Goal: Information Seeking & Learning: Learn about a topic

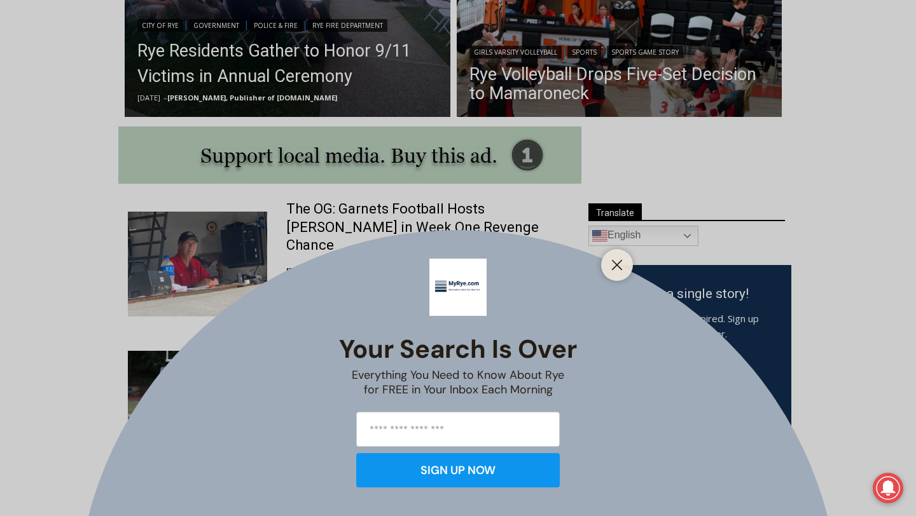
scroll to position [567, 0]
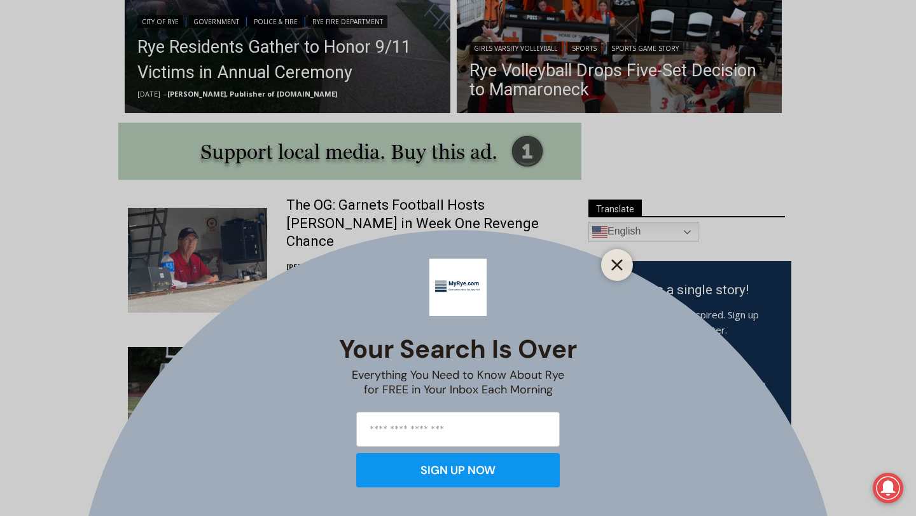
click at [623, 263] on button "Close" at bounding box center [617, 265] width 18 height 18
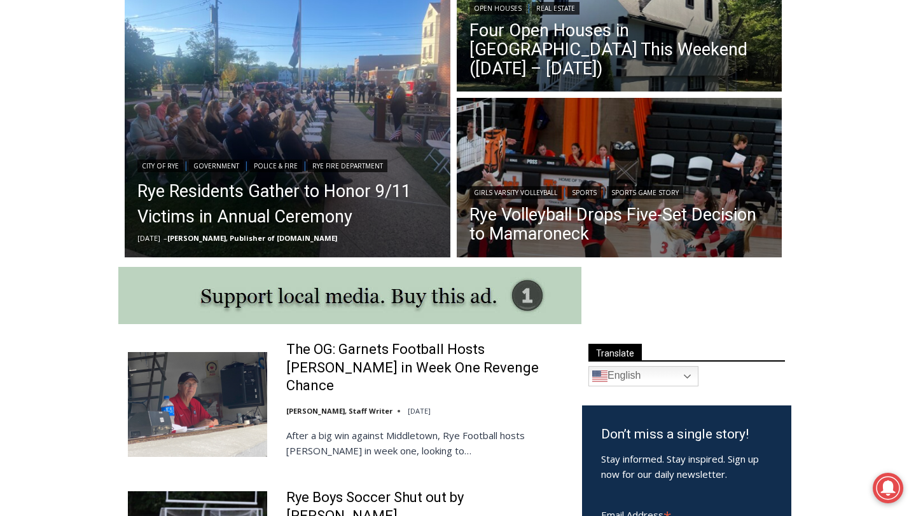
scroll to position [375, 0]
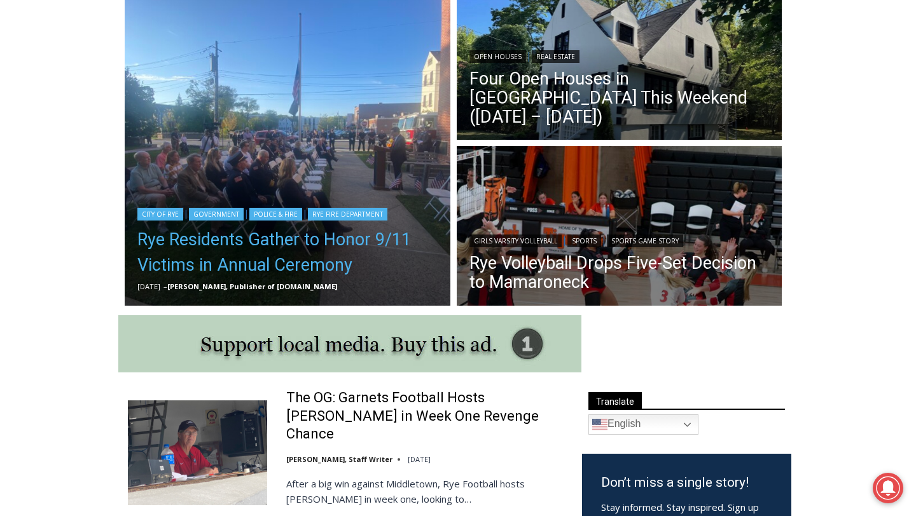
click at [317, 265] on link "Rye Residents Gather to Honor 9/11 Victims in Annual Ceremony" at bounding box center [287, 252] width 300 height 51
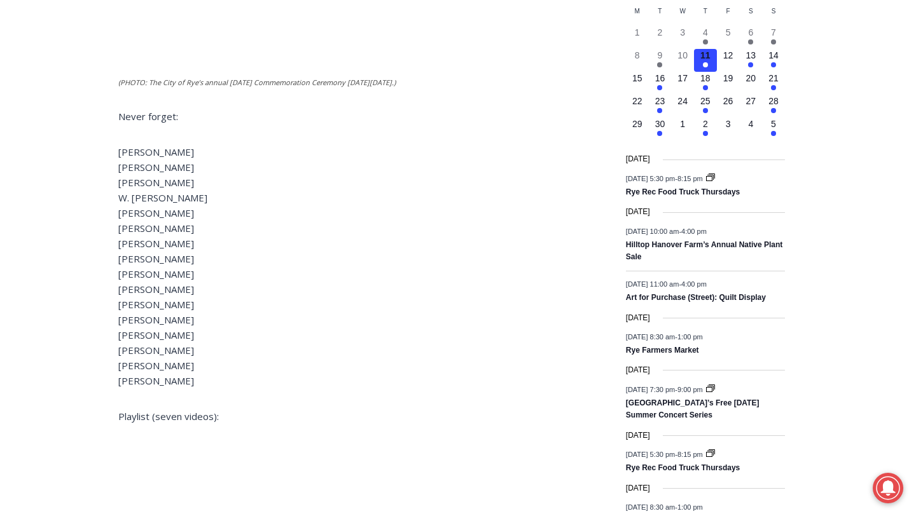
scroll to position [1498, 0]
